Goal: Task Accomplishment & Management: Manage account settings

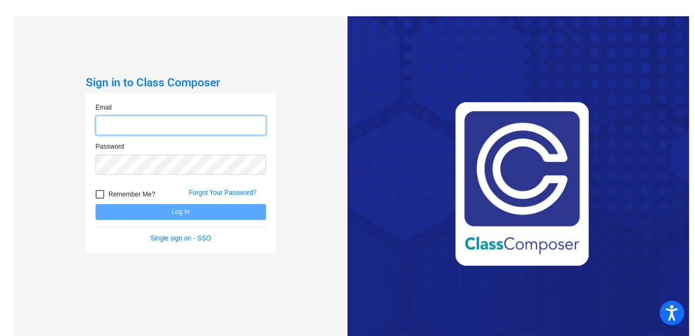
type input "[EMAIL_ADDRESS][DOMAIN_NAME]"
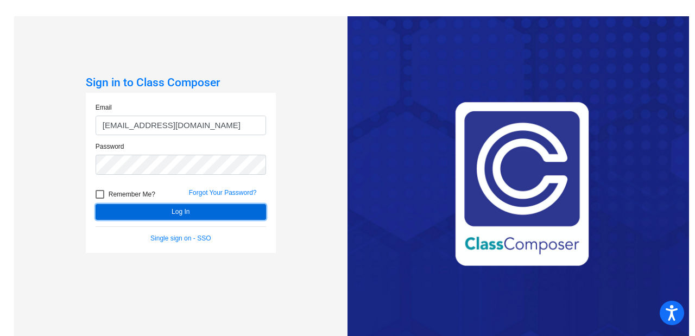
click at [173, 217] on button "Log In" at bounding box center [181, 212] width 171 height 16
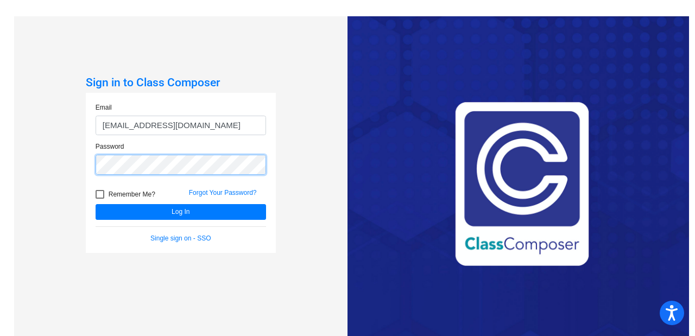
click at [96, 204] on button "Log In" at bounding box center [181, 212] width 171 height 16
